Goal: Complete application form

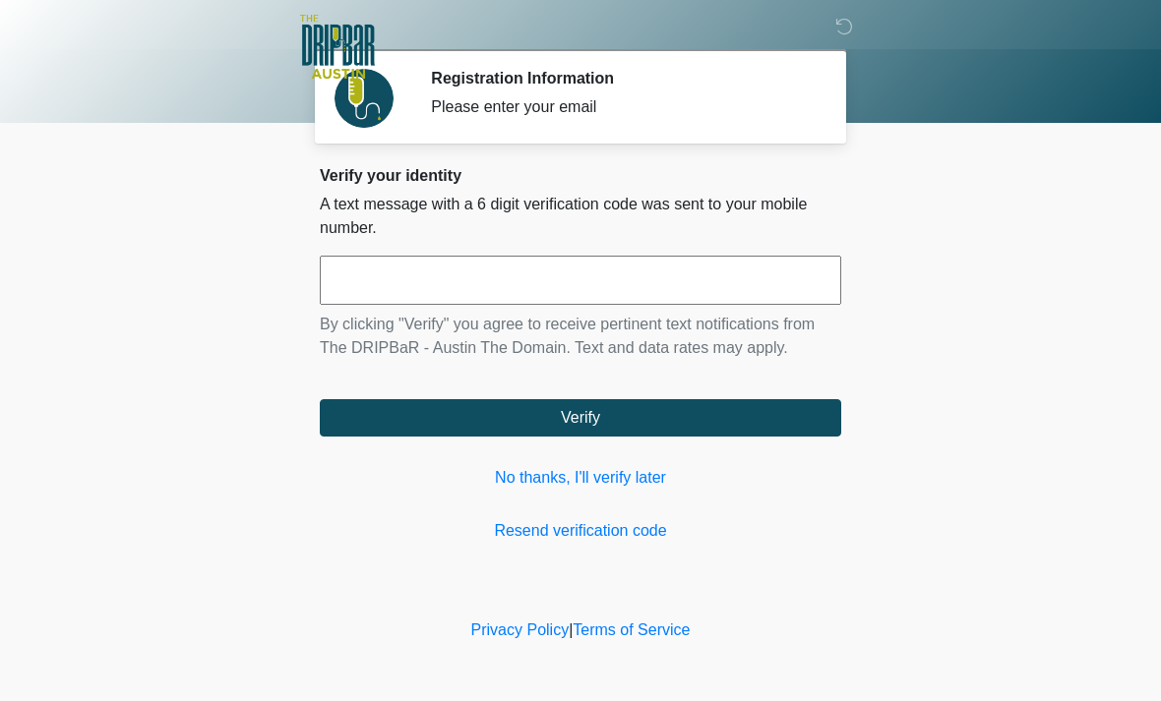
click at [600, 475] on link "No thanks, I'll verify later" at bounding box center [580, 478] width 521 height 24
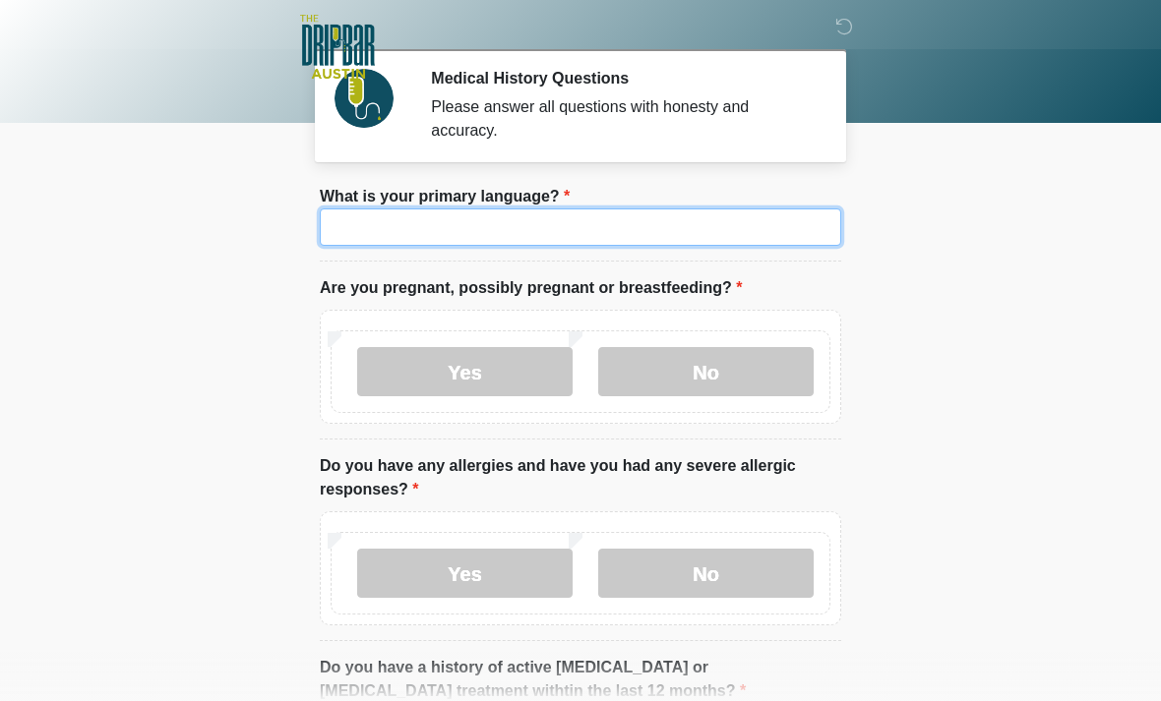
click at [582, 213] on input "What is your primary language?" at bounding box center [580, 227] width 521 height 37
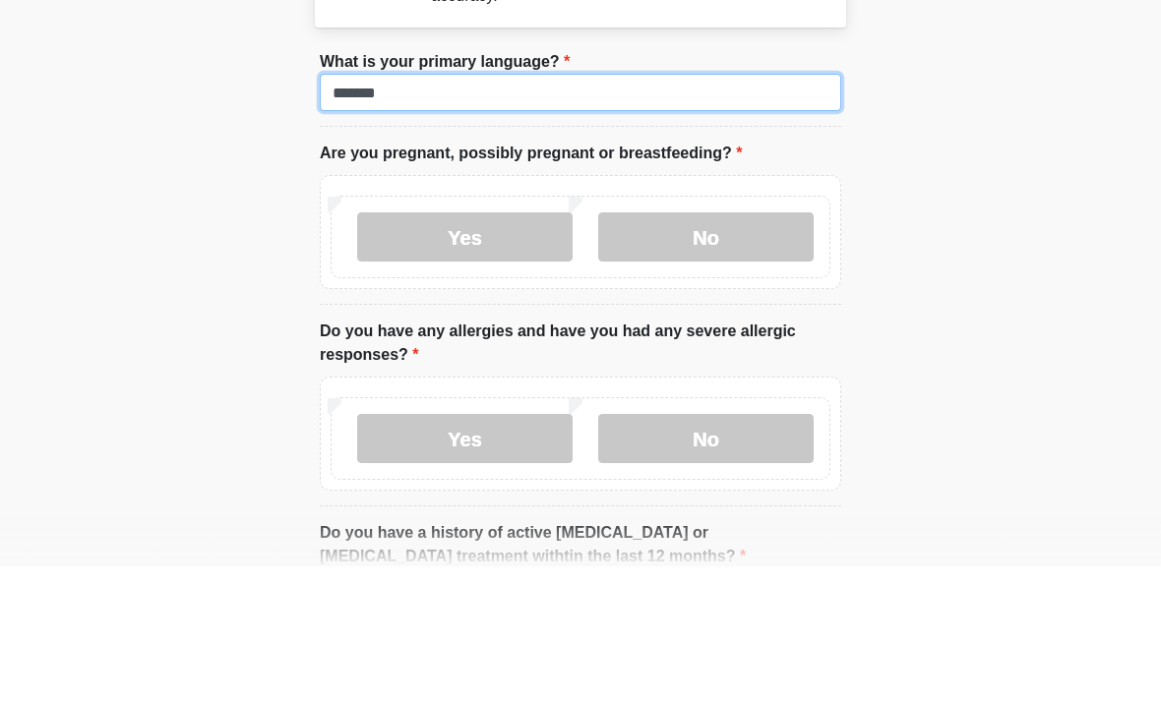
type input "*******"
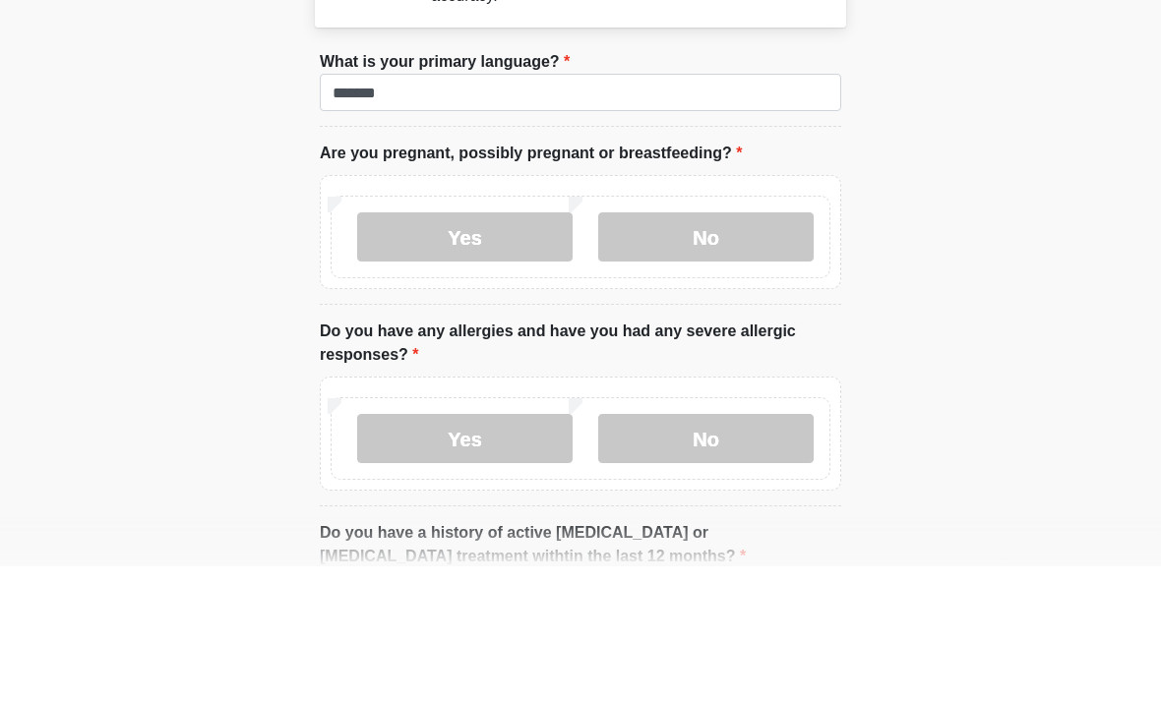
click at [735, 347] on label "No" at bounding box center [705, 371] width 215 height 49
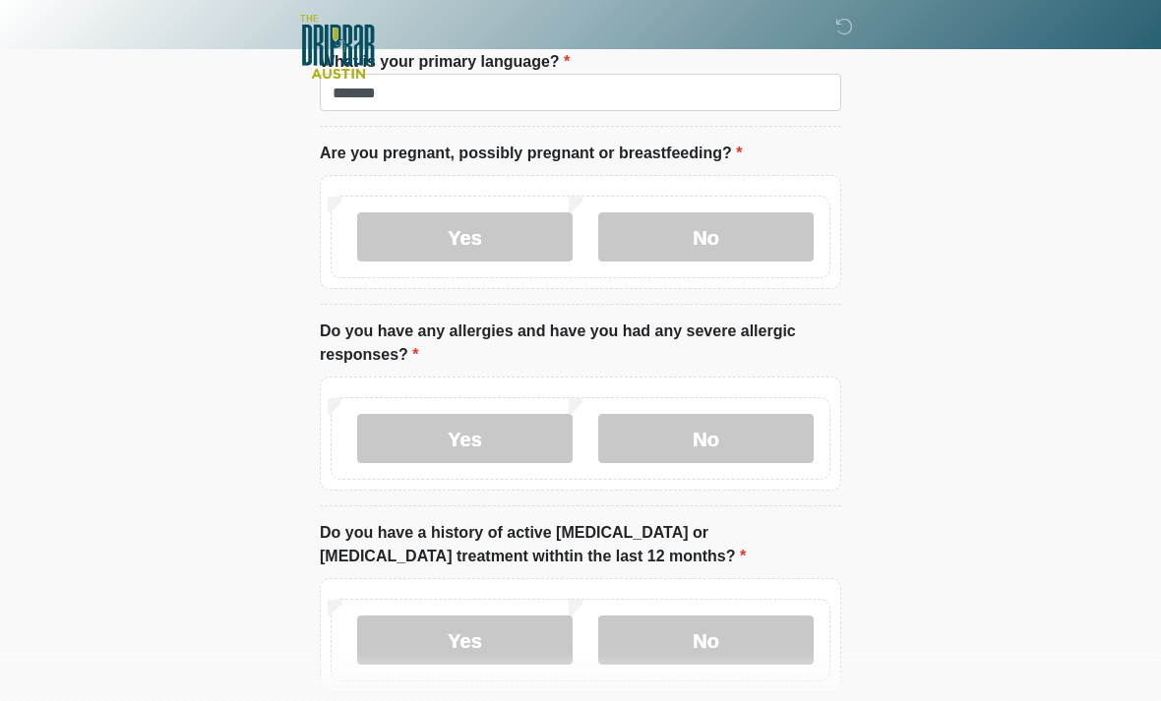
click at [717, 439] on label "No" at bounding box center [705, 438] width 215 height 49
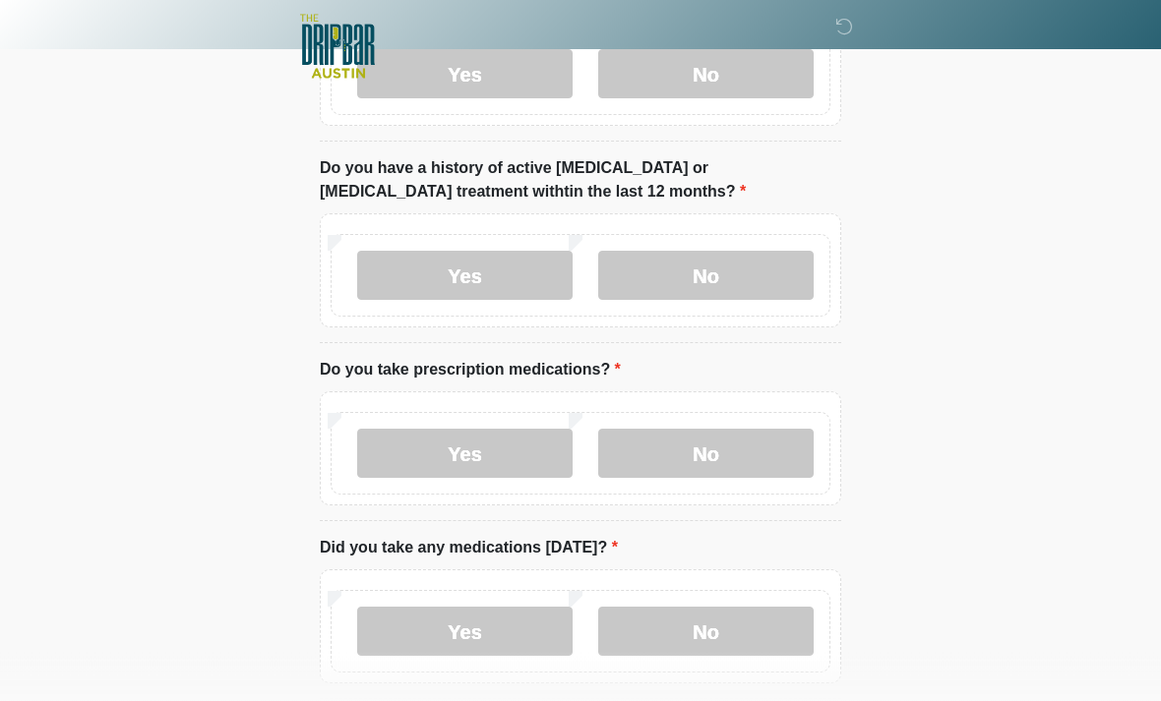
scroll to position [493, 0]
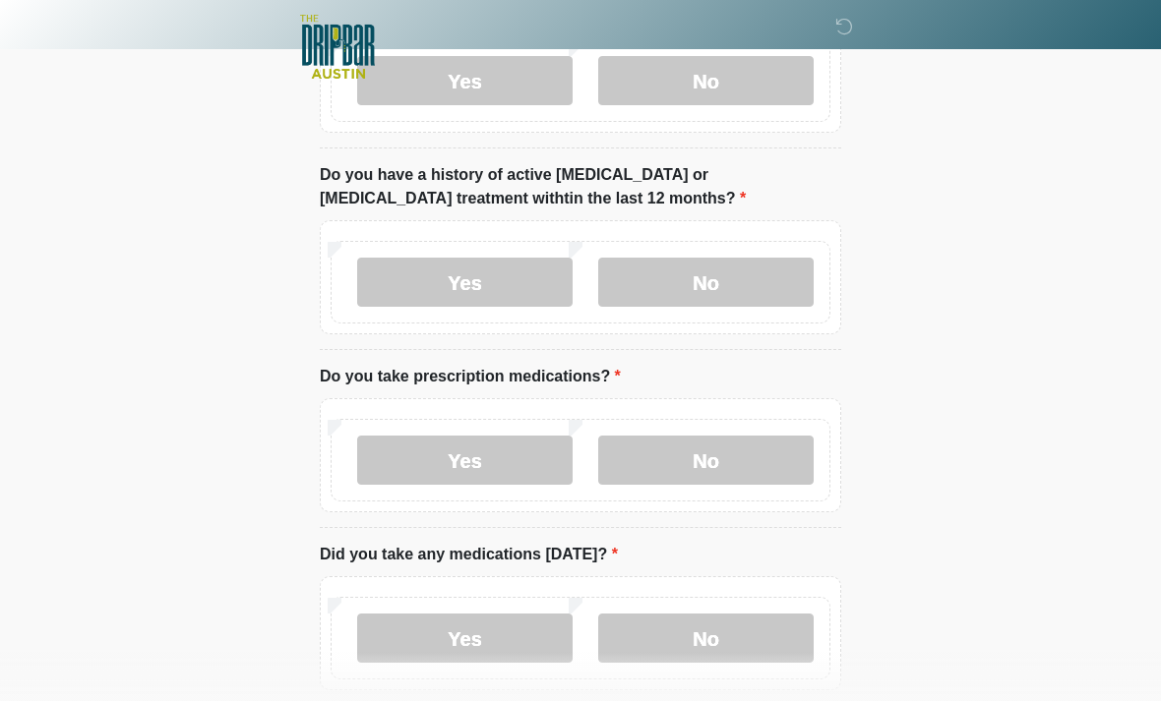
click at [712, 288] on label "No" at bounding box center [705, 282] width 215 height 49
click at [500, 459] on label "Yes" at bounding box center [464, 460] width 215 height 49
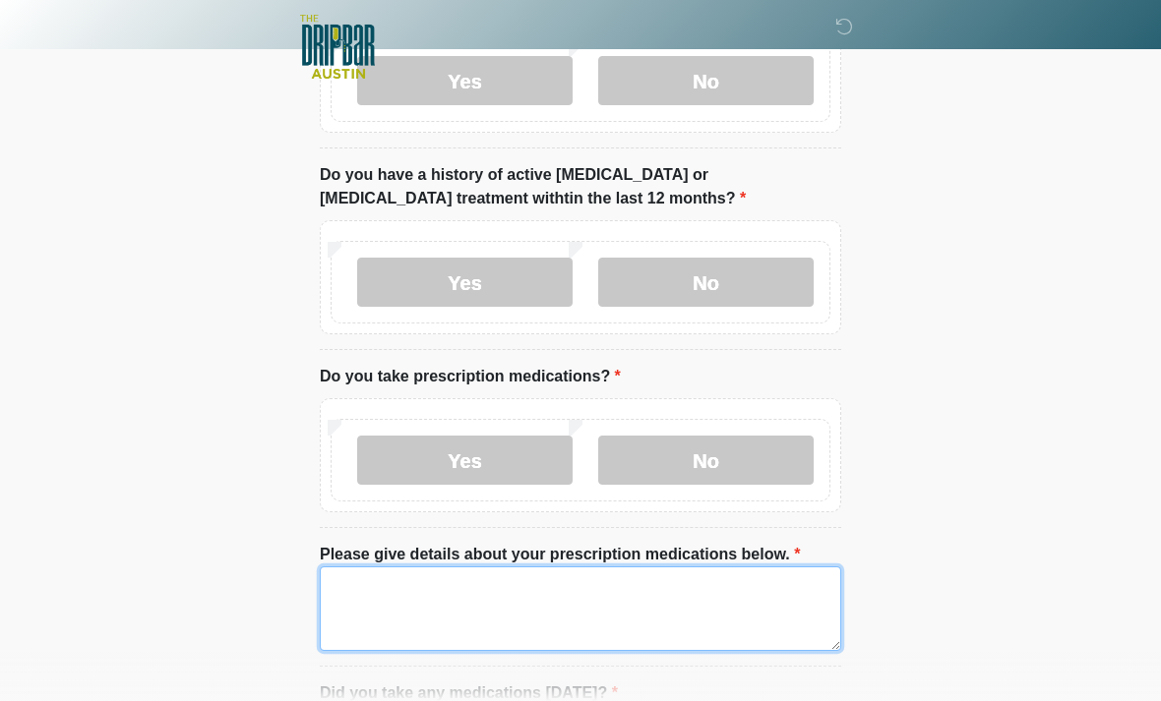
click at [478, 605] on textarea "Please give details about your prescription medications below." at bounding box center [580, 609] width 521 height 85
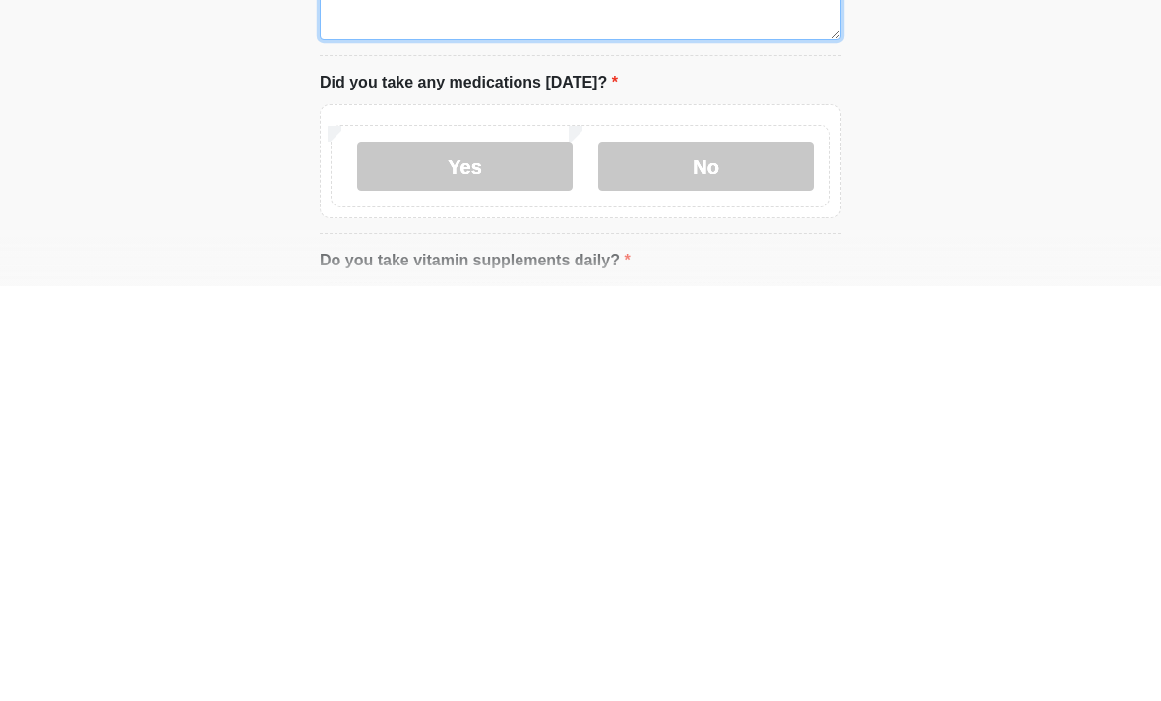
scroll to position [695, 0]
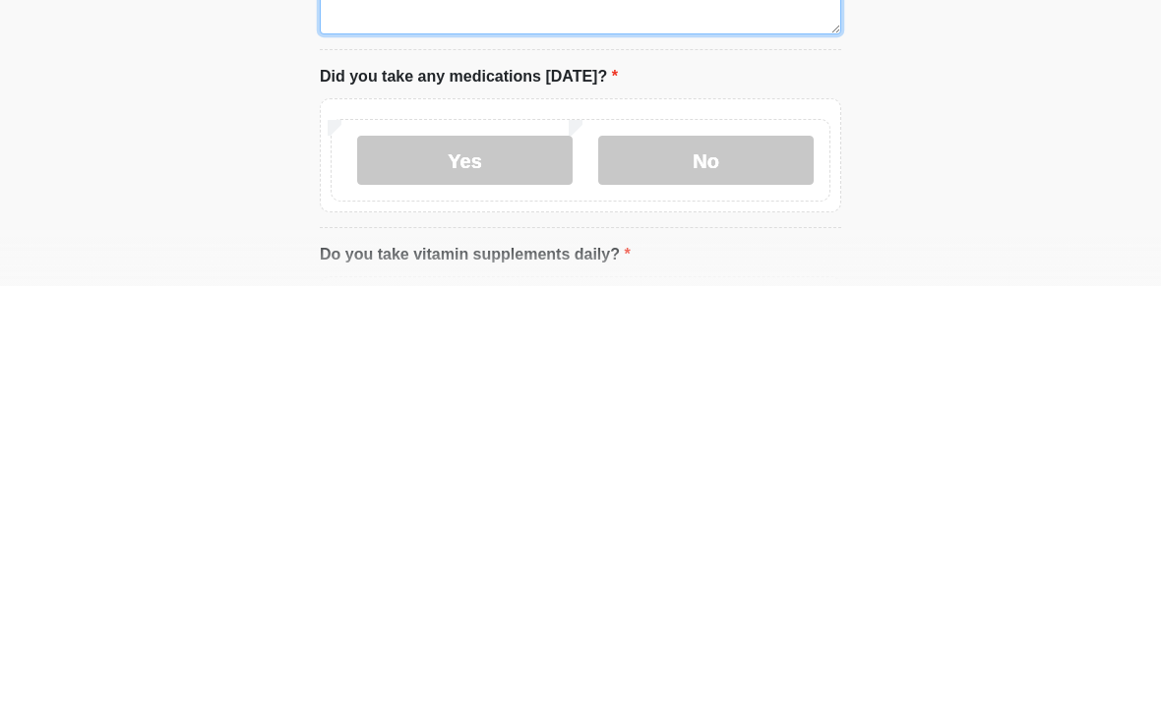
type textarea "**********"
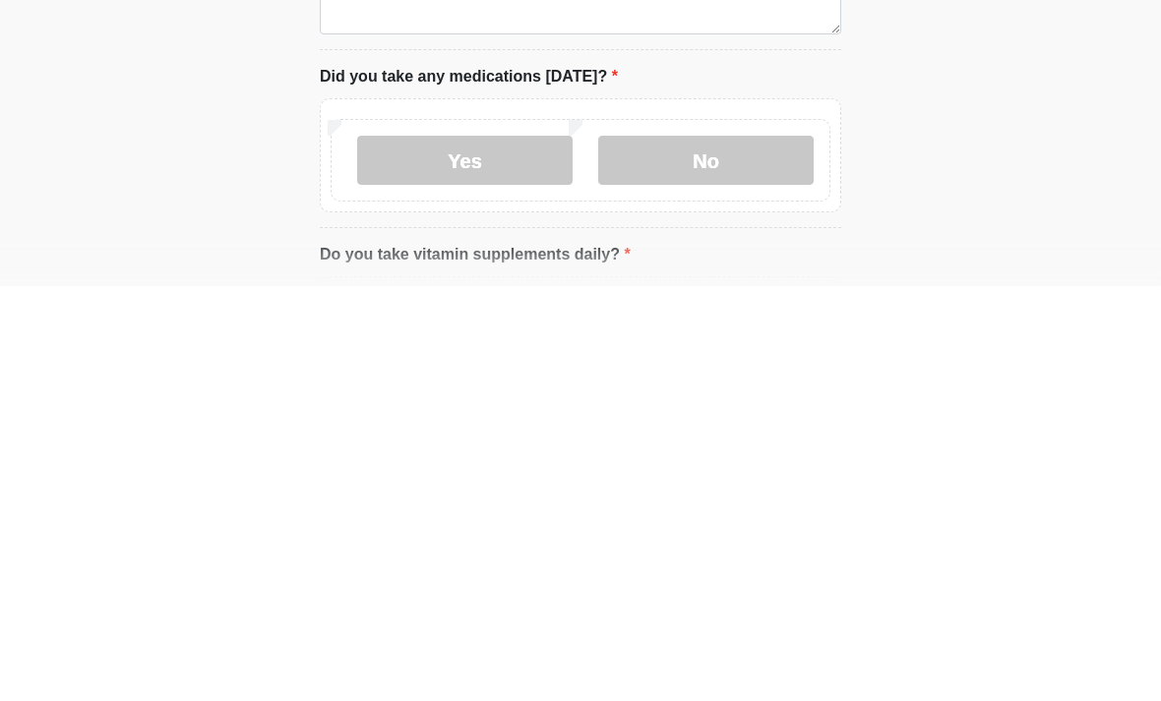
click at [454, 551] on label "Yes" at bounding box center [464, 575] width 215 height 49
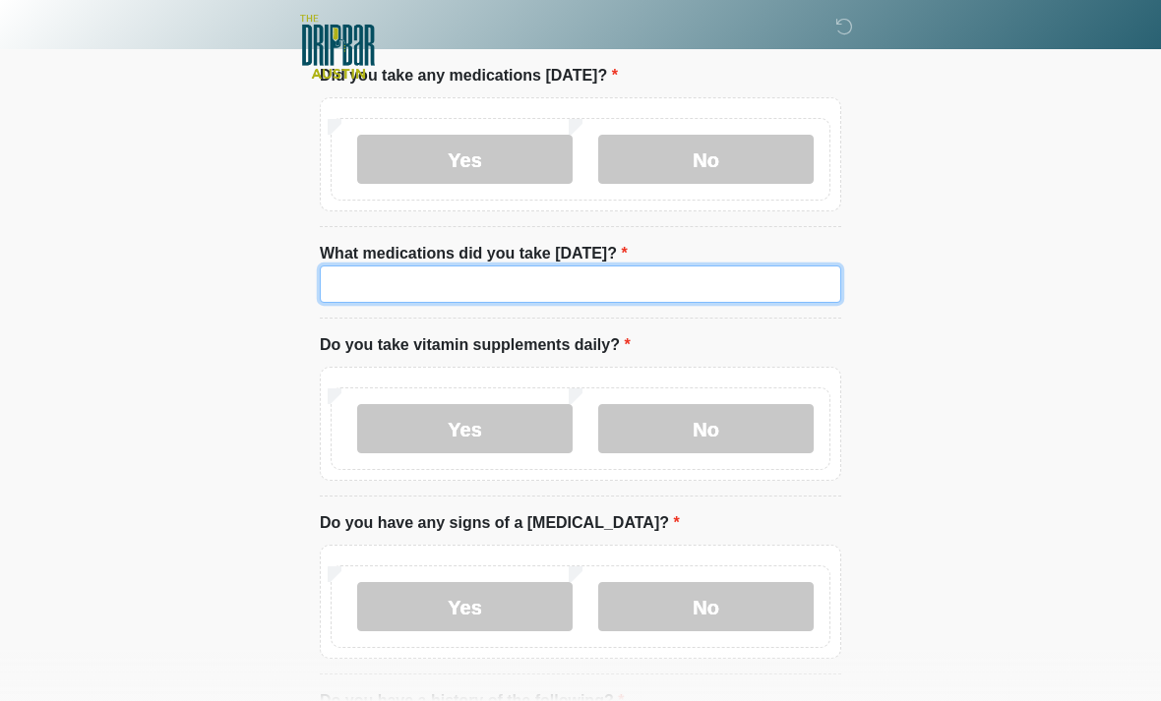
click at [476, 289] on input "What medications did you take [DATE]?" at bounding box center [580, 284] width 521 height 37
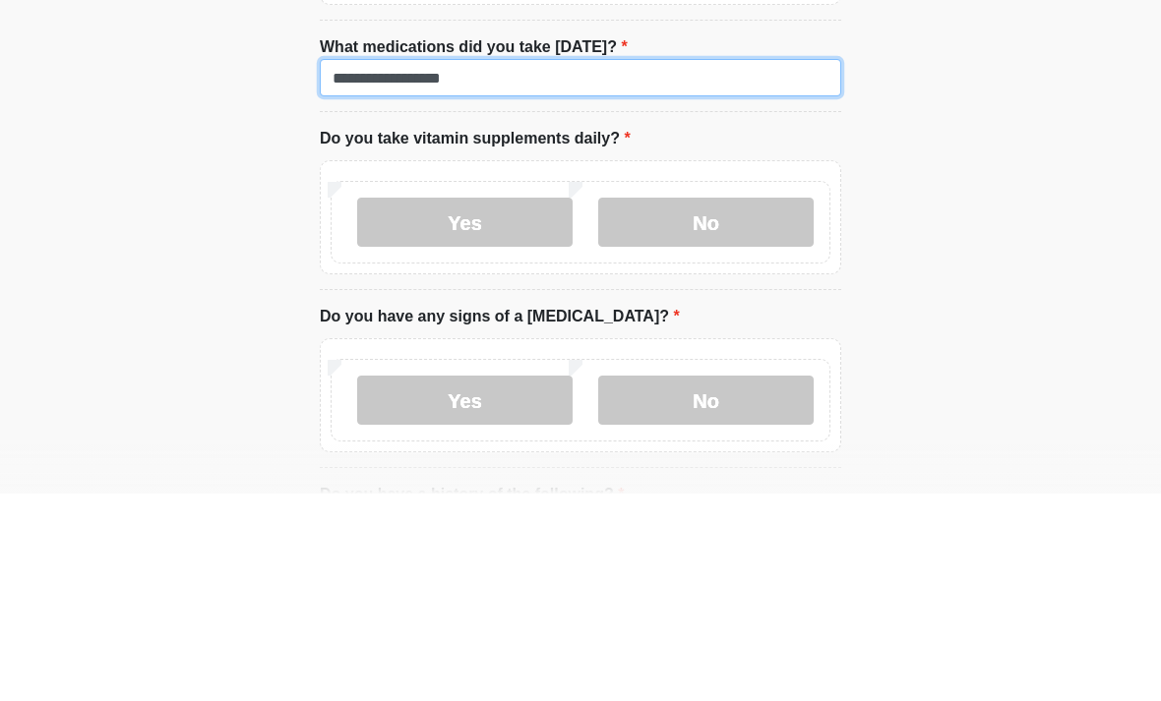
type input "**********"
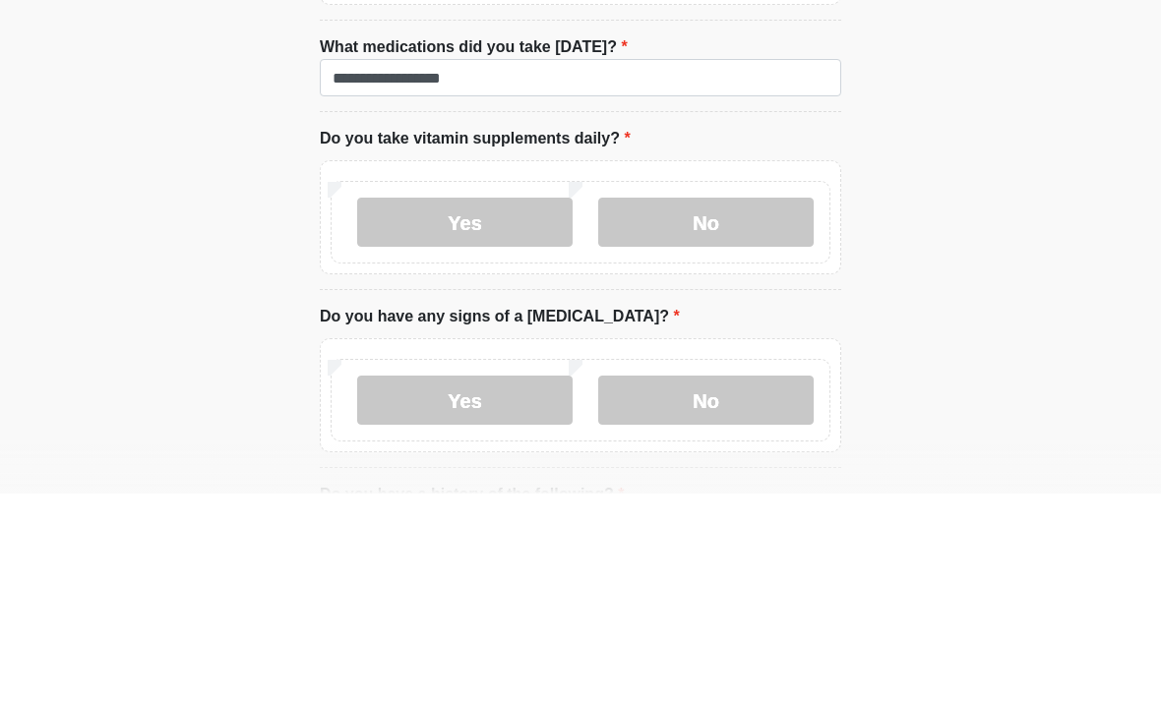
click at [722, 405] on label "No" at bounding box center [705, 429] width 215 height 49
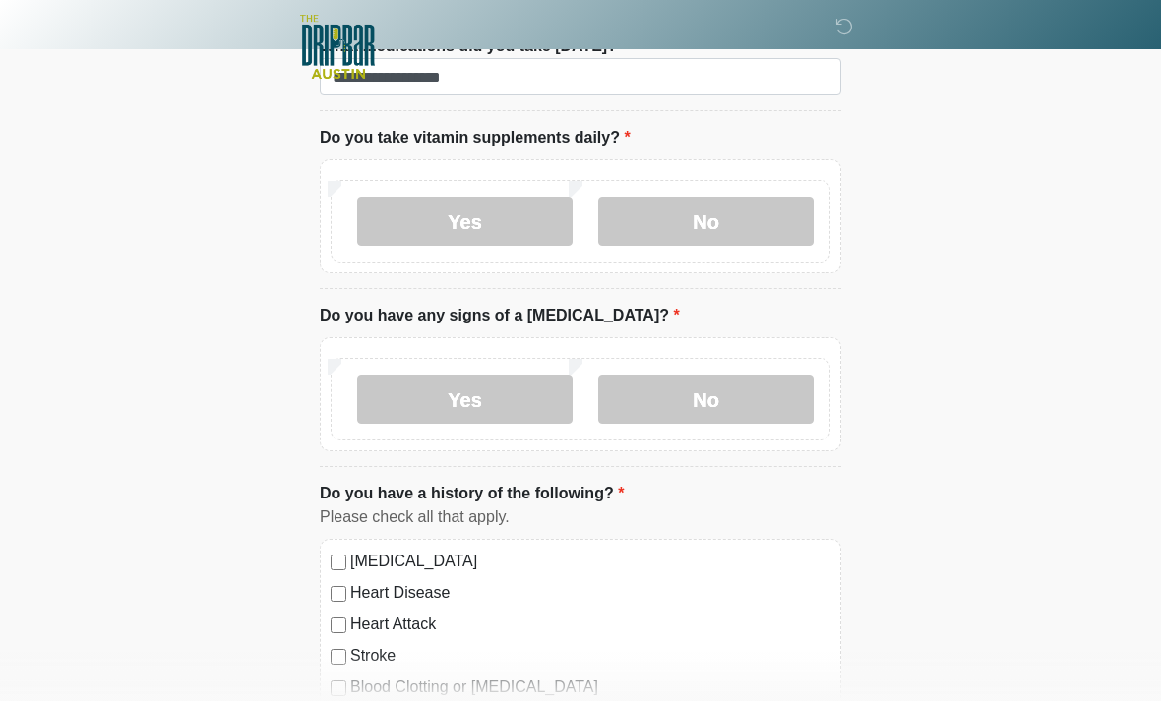
click at [705, 395] on label "No" at bounding box center [705, 399] width 215 height 49
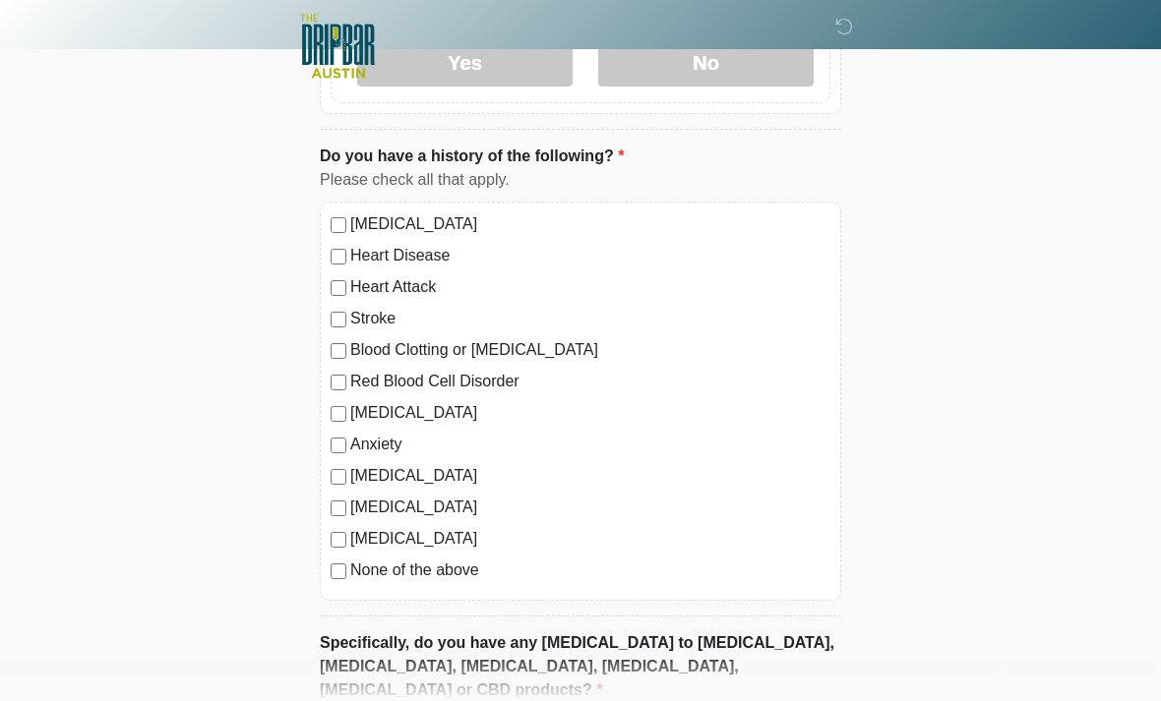
scroll to position [1655, 0]
click at [331, 213] on div "[MEDICAL_DATA]" at bounding box center [581, 225] width 500 height 24
click at [321, 540] on div "[MEDICAL_DATA] Heart Disease Heart Attack Stroke Blood Clotting or [MEDICAL_DAT…" at bounding box center [580, 402] width 521 height 399
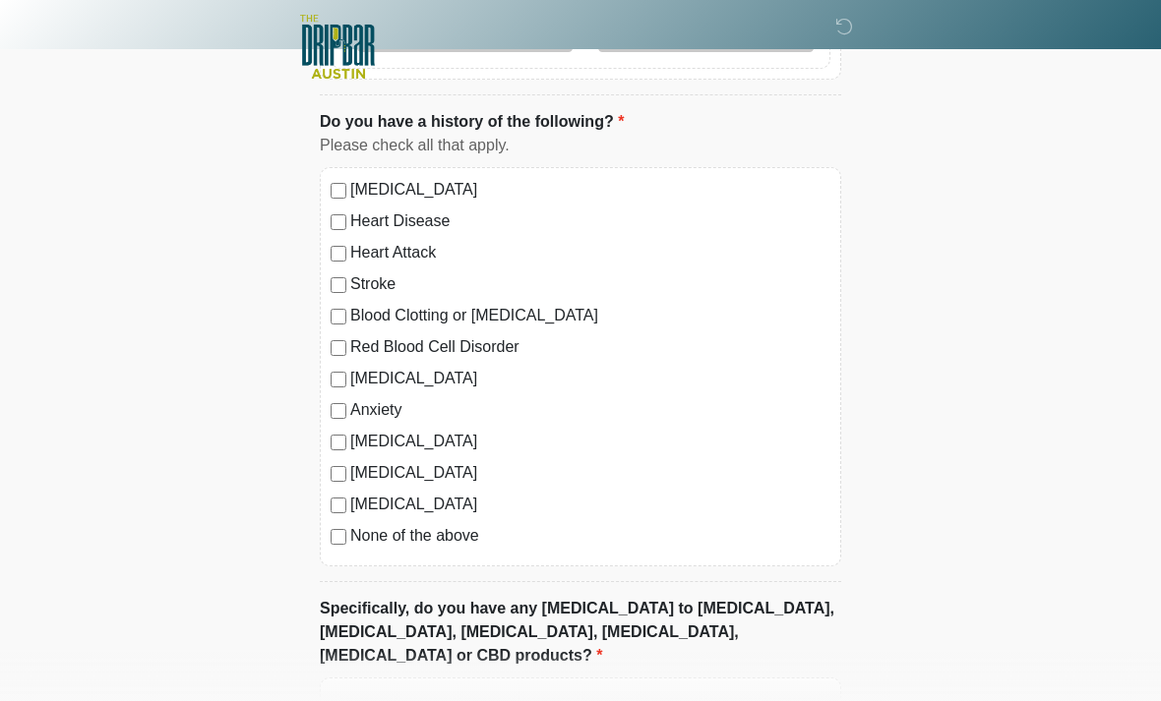
scroll to position [1863, 0]
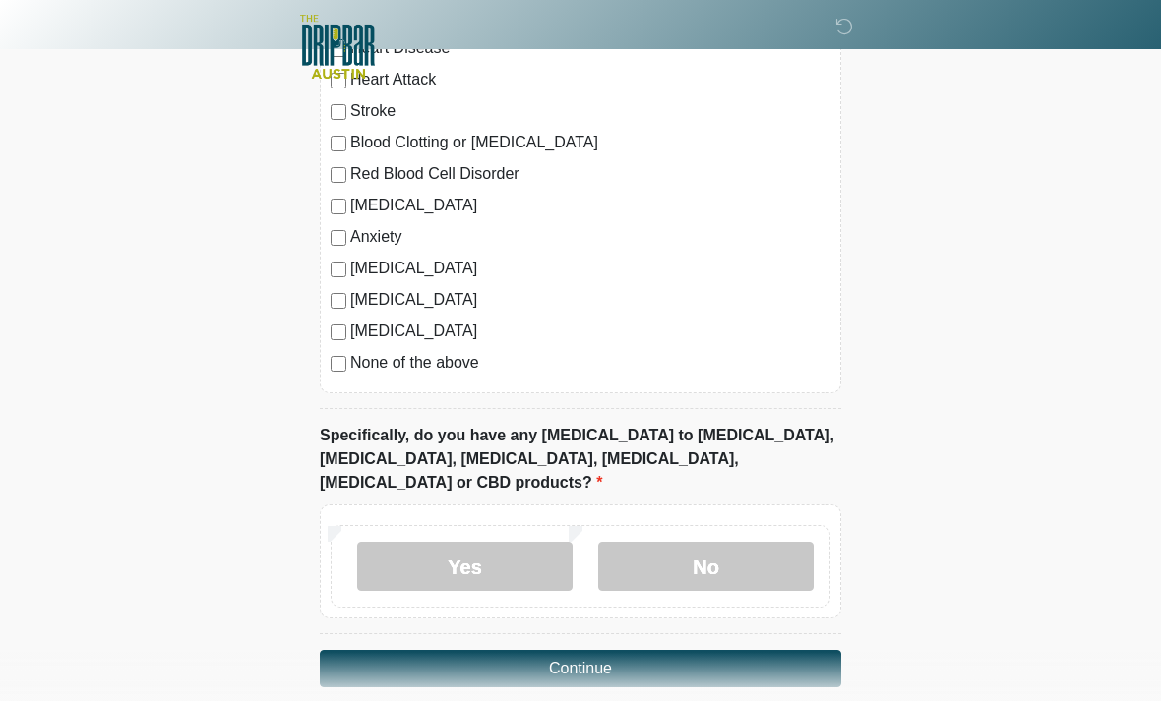
click at [724, 544] on label "No" at bounding box center [705, 566] width 215 height 49
click at [621, 650] on button "Continue" at bounding box center [580, 668] width 521 height 37
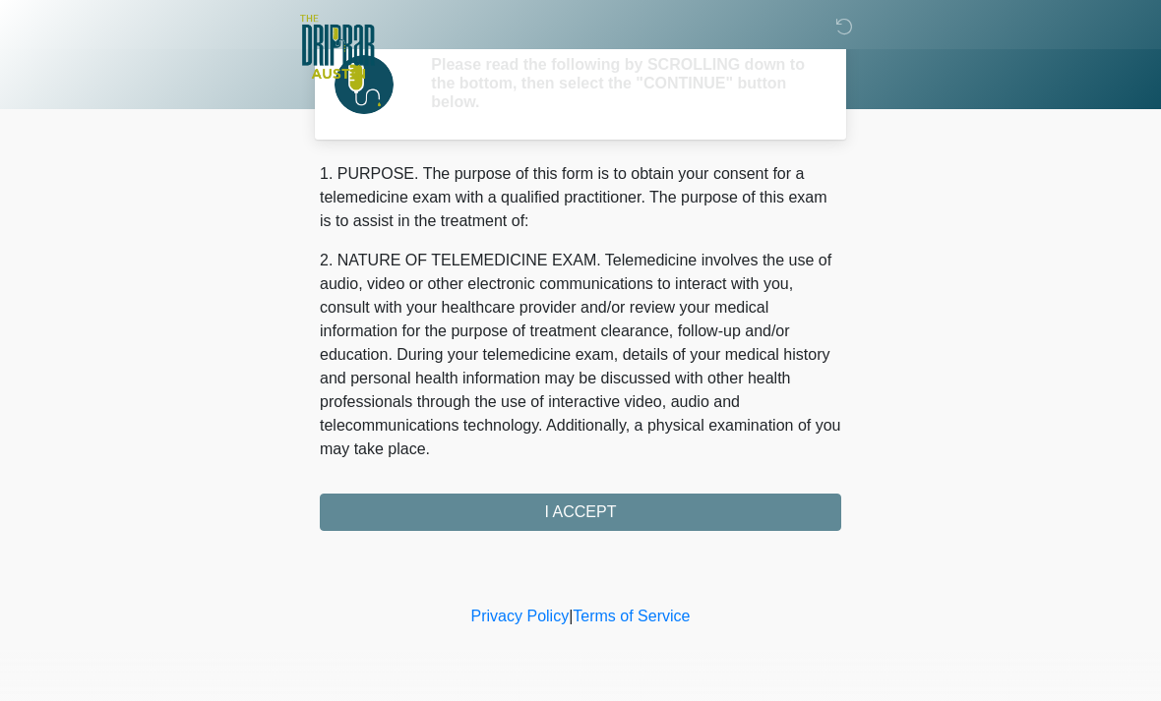
scroll to position [0, 0]
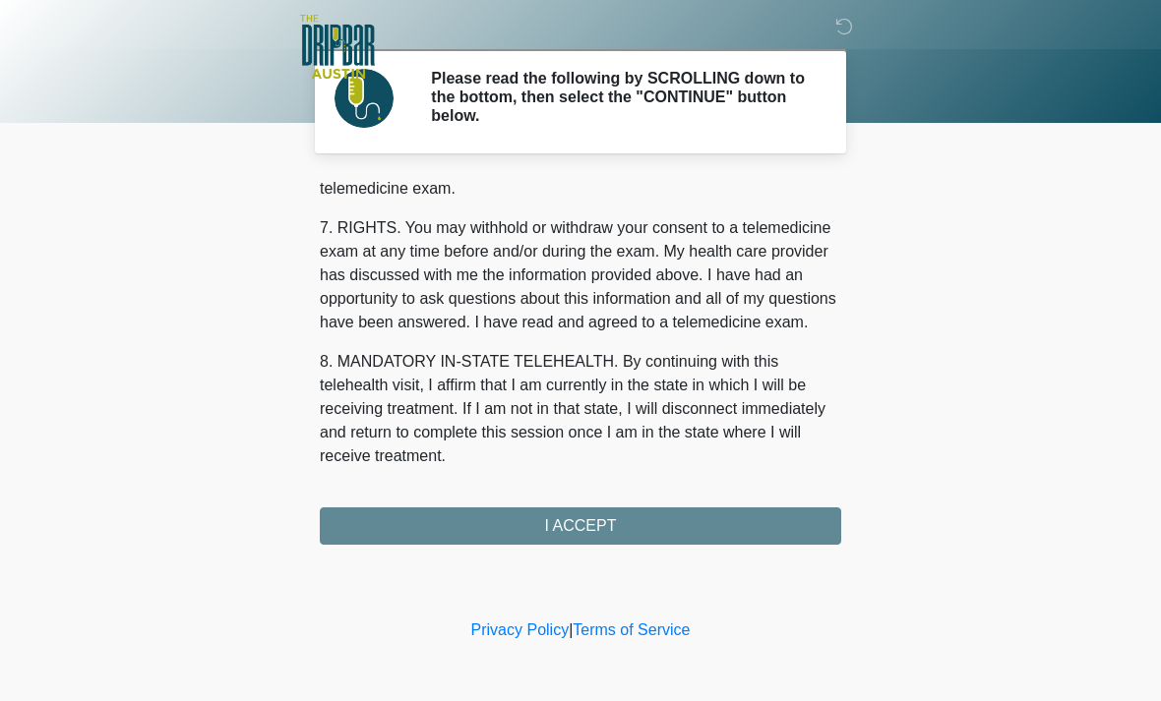
click at [611, 521] on button "I ACCEPT" at bounding box center [580, 526] width 521 height 37
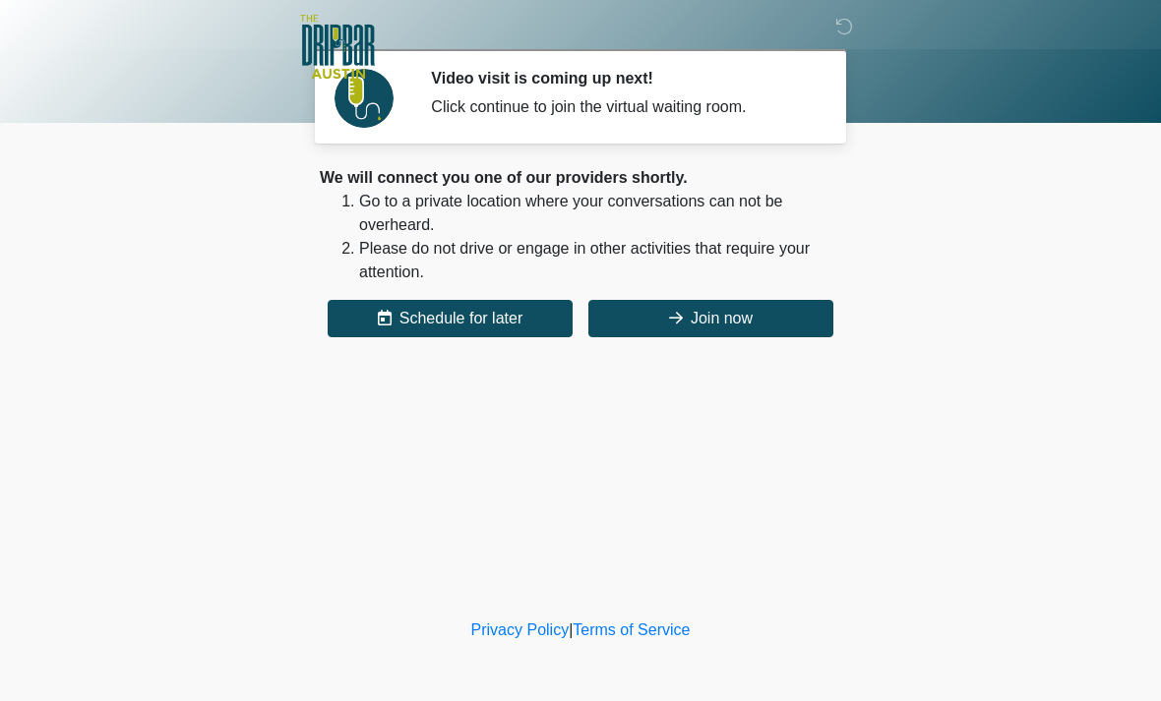
click at [742, 308] on button "Join now" at bounding box center [710, 318] width 245 height 37
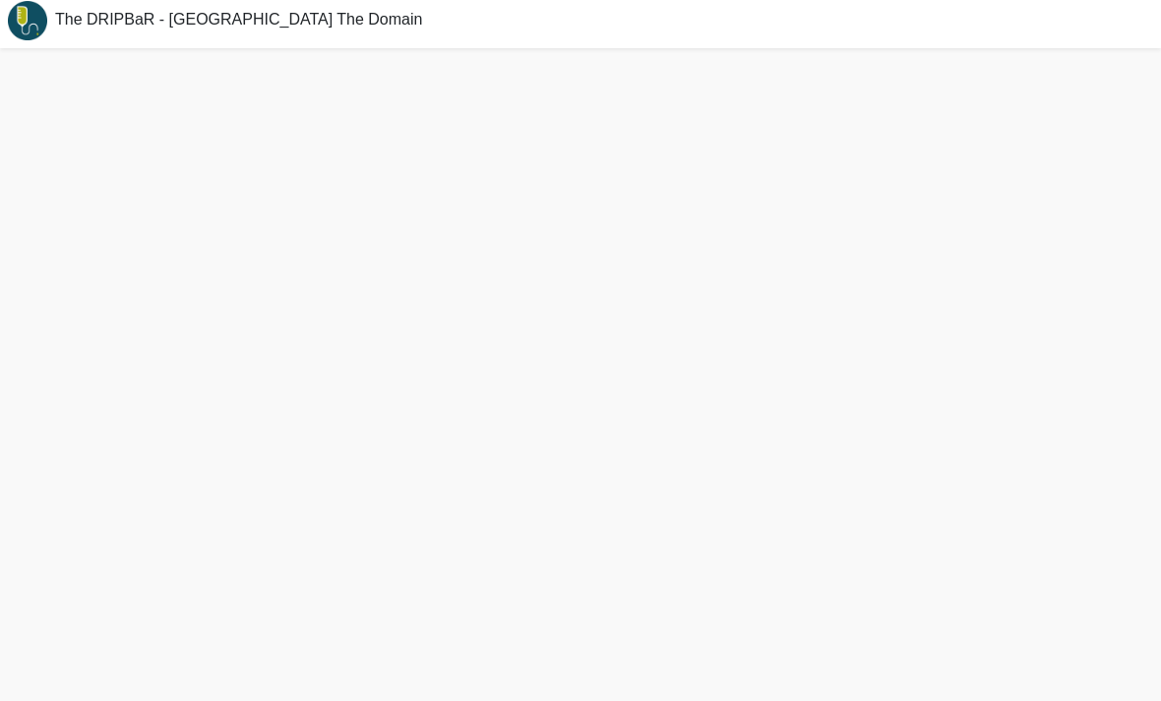
scroll to position [28, 0]
